Goal: Submit feedback/report problem

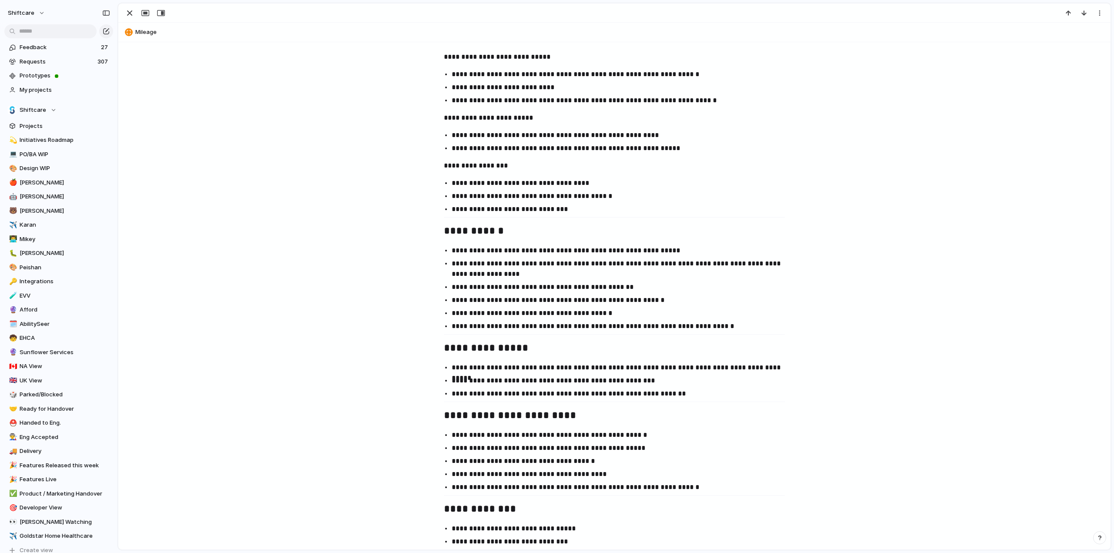
scroll to position [1090, 0]
